Goal: Task Accomplishment & Management: Manage account settings

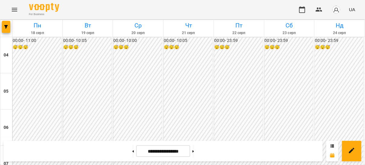
scroll to position [228, 0]
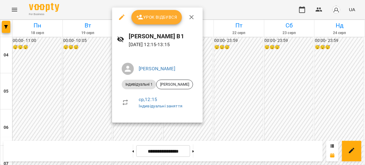
scroll to position [180, 0]
click at [90, 127] on div at bounding box center [182, 82] width 365 height 165
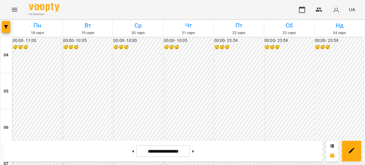
scroll to position [484, 0]
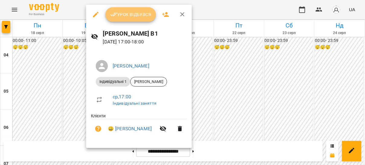
click at [120, 12] on span "Урок відбувся" at bounding box center [130, 14] width 41 height 7
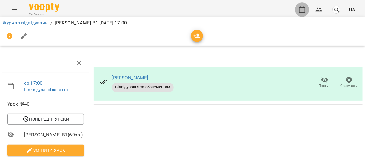
click at [302, 10] on icon "button" at bounding box center [302, 9] width 7 height 7
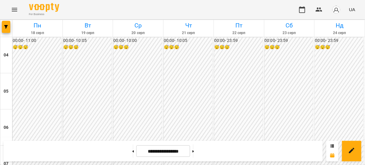
scroll to position [517, 0]
